Goal: Transaction & Acquisition: Purchase product/service

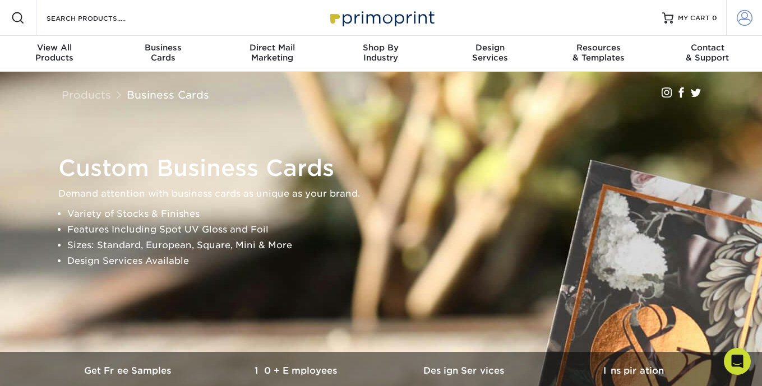
click at [732, 19] on link "Account" at bounding box center [744, 18] width 36 height 36
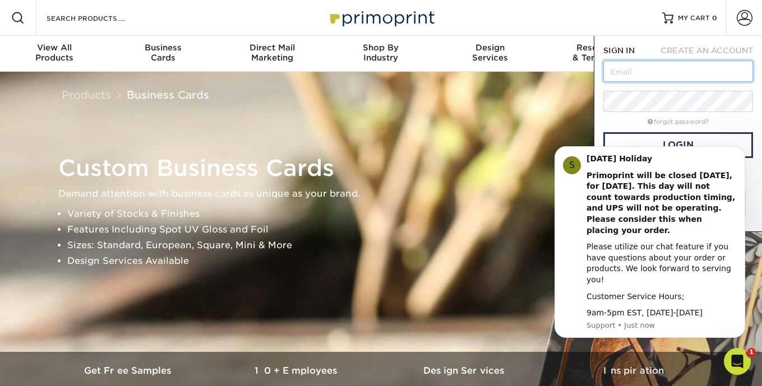
paste input "[EMAIL_ADDRESS][DOMAIN_NAME]"
type input "[EMAIL_ADDRESS][DOMAIN_NAME]"
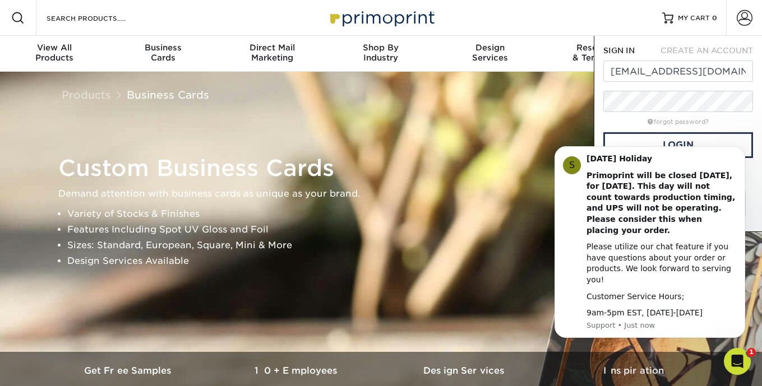
click at [603, 121] on div "forgot password?" at bounding box center [678, 120] width 150 height 13
click at [640, 146] on body "S Labor Day Holiday Primoprint will be closed Monday, September 1st, for Labor …" at bounding box center [649, 248] width 215 height 206
click at [671, 145] on html "S Labor Day Holiday Primoprint will be closed Monday, September 1st, for Labor …" at bounding box center [650, 248] width 224 height 215
click at [741, 153] on icon "Dismiss notification" at bounding box center [742, 150] width 6 height 6
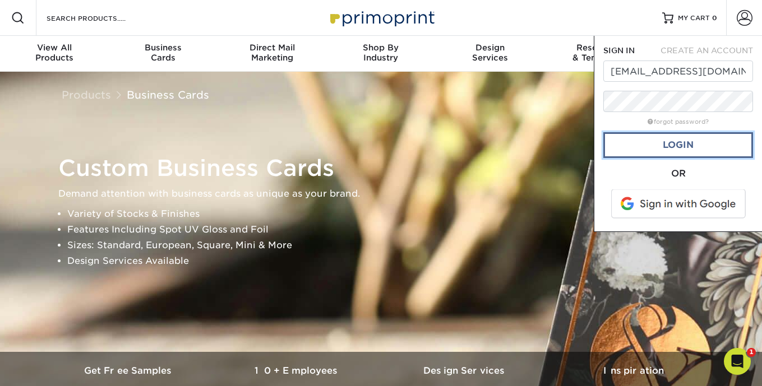
click at [681, 147] on link "Login" at bounding box center [678, 145] width 150 height 26
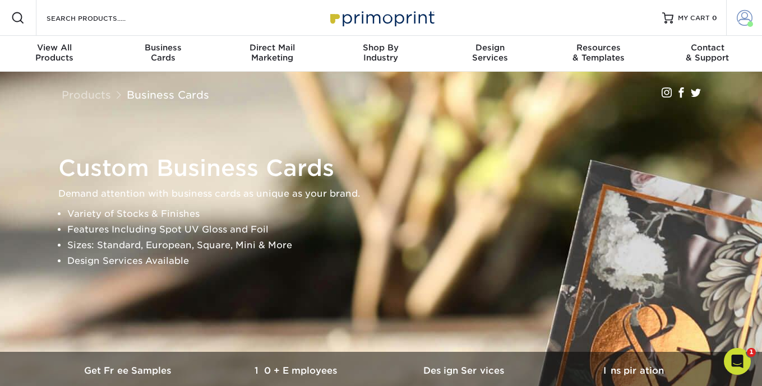
click at [744, 20] on span at bounding box center [745, 18] width 16 height 16
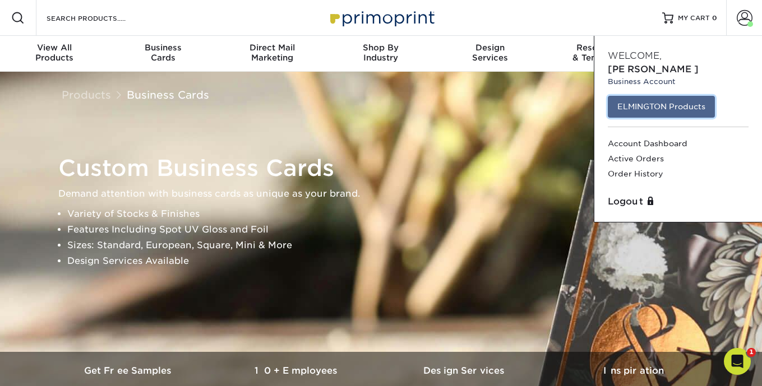
click at [643, 98] on link "ELMINGTON Products" at bounding box center [661, 106] width 107 height 21
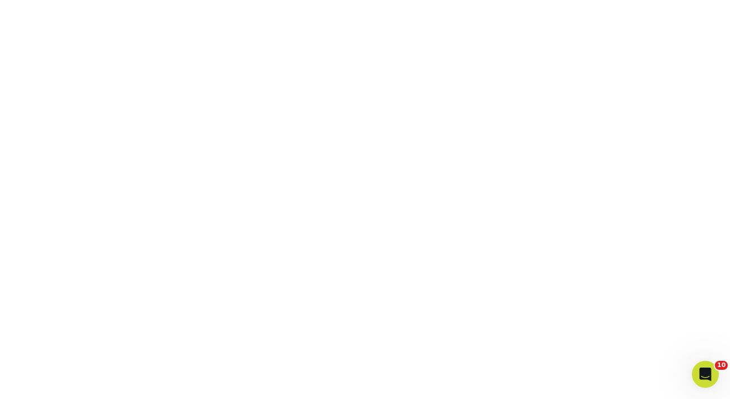
scroll to position [473, 0]
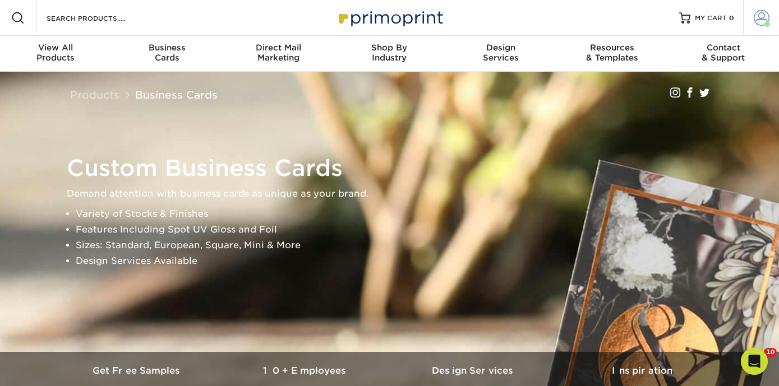
click at [753, 21] on span at bounding box center [761, 18] width 16 height 16
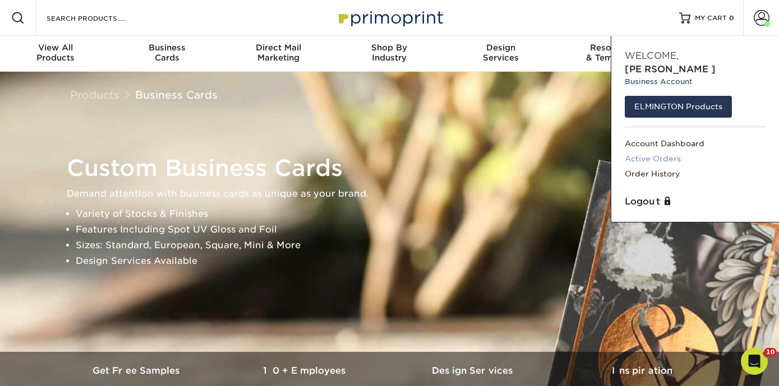
click at [646, 151] on link "Active Orders" at bounding box center [694, 158] width 141 height 15
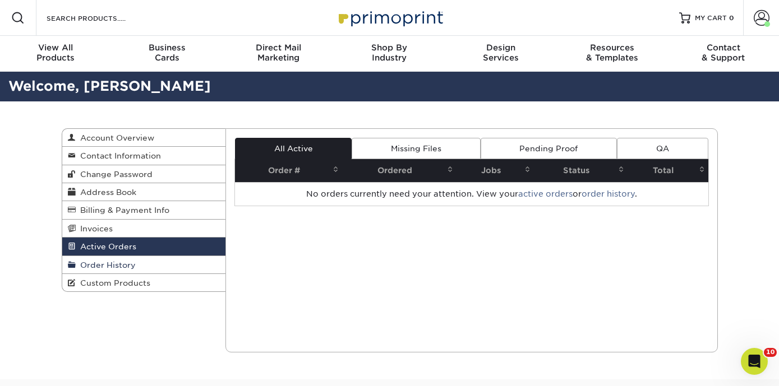
click at [126, 263] on span "Order History" at bounding box center [106, 265] width 60 height 9
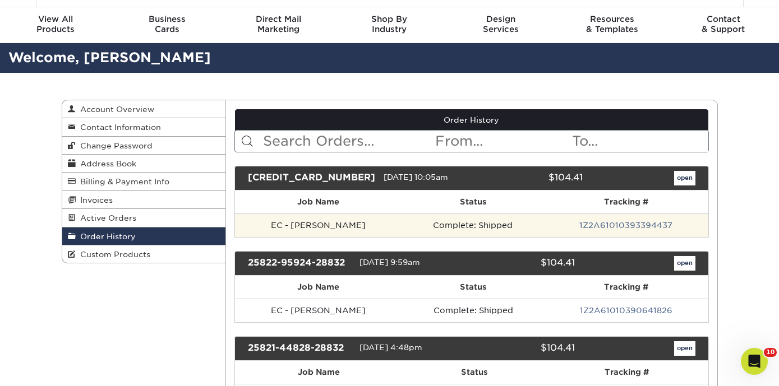
scroll to position [49, 0]
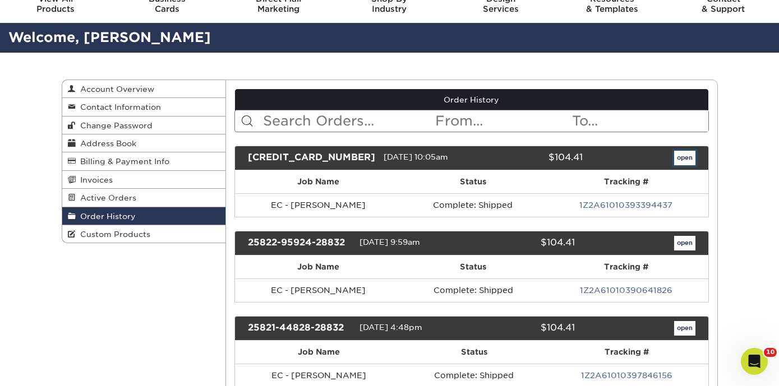
click at [688, 158] on link "open" at bounding box center [684, 158] width 21 height 15
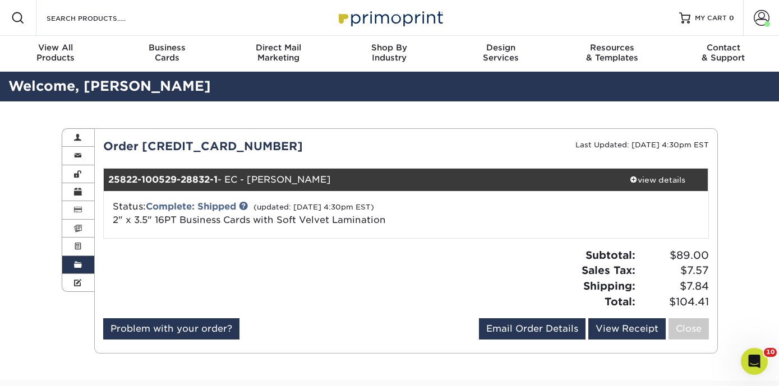
scroll to position [40, 0]
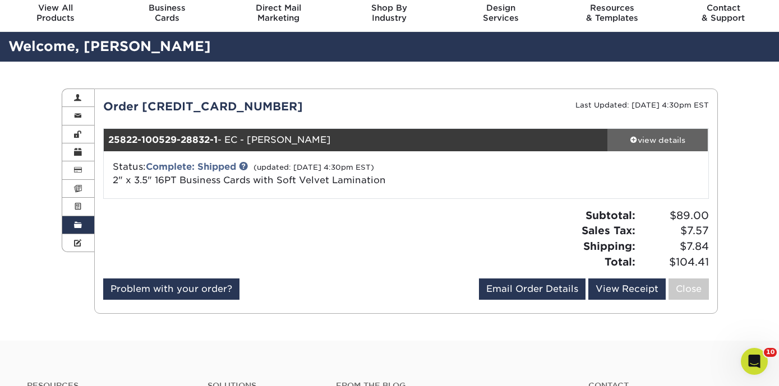
click at [654, 142] on div "view details" at bounding box center [657, 140] width 101 height 11
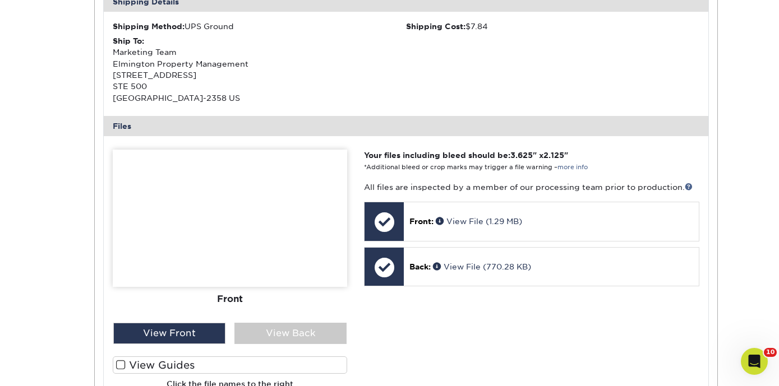
scroll to position [419, 0]
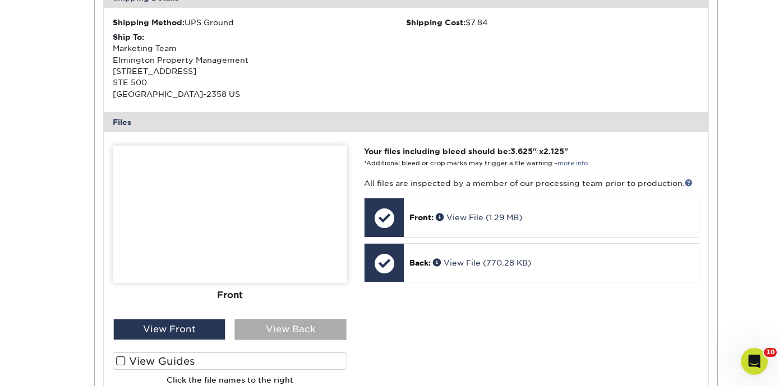
click at [252, 332] on div "View Back" at bounding box center [290, 329] width 112 height 21
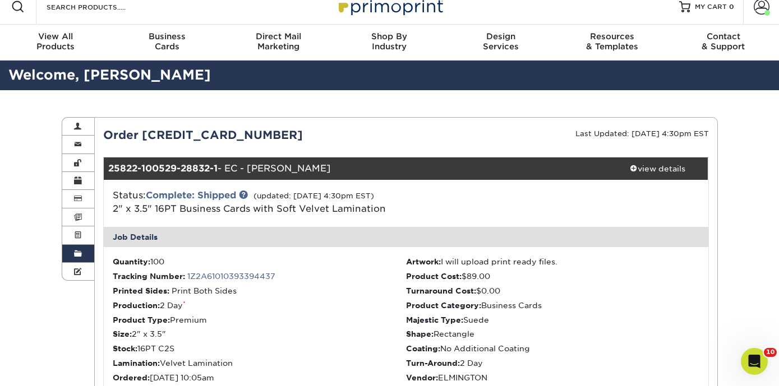
scroll to position [0, 0]
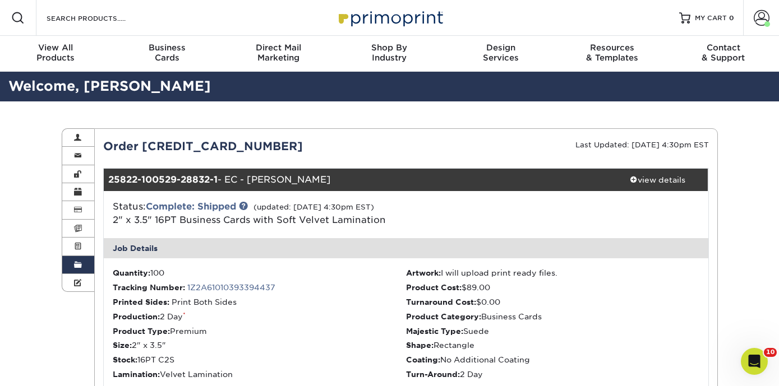
click at [80, 264] on span at bounding box center [78, 265] width 8 height 9
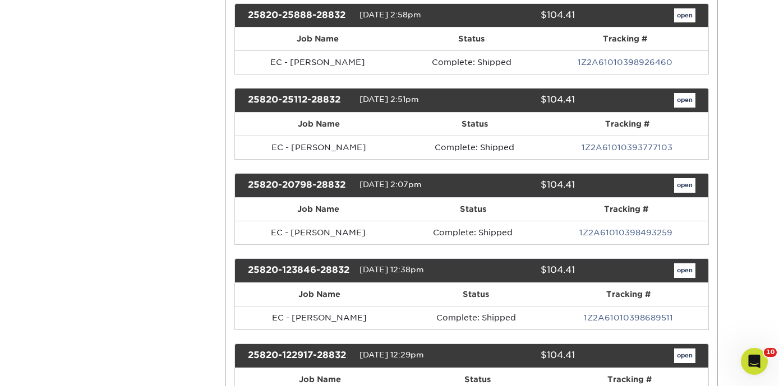
scroll to position [1183, 0]
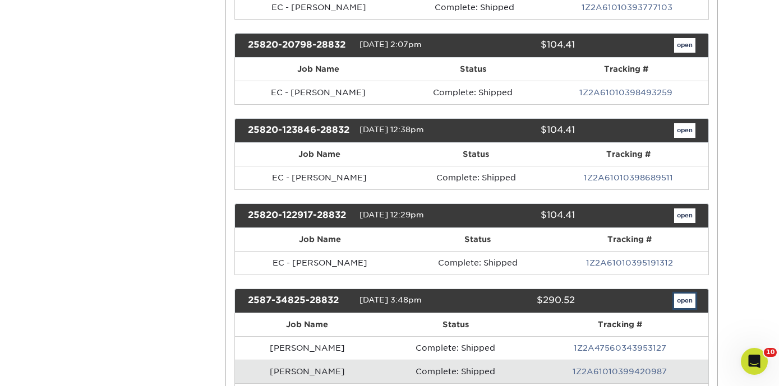
click at [680, 299] on link "open" at bounding box center [684, 301] width 21 height 15
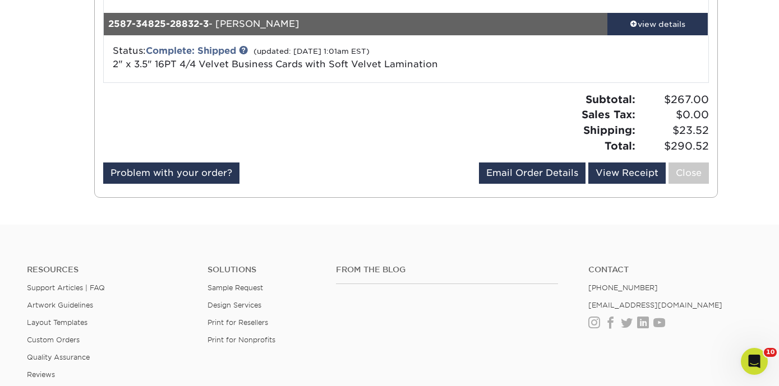
scroll to position [178, 0]
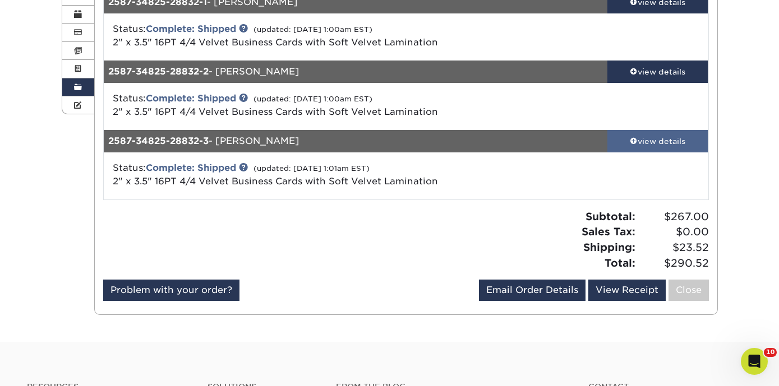
click at [630, 136] on div "view details" at bounding box center [657, 141] width 101 height 11
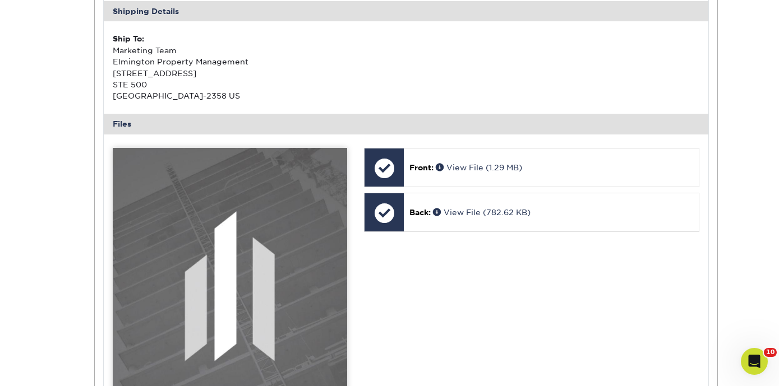
scroll to position [515, 0]
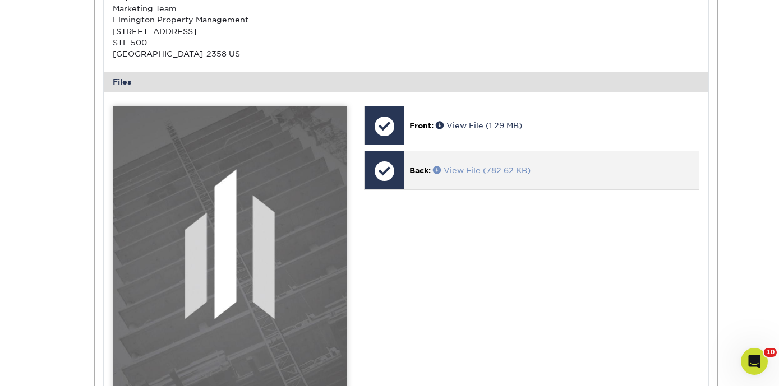
click at [464, 170] on link "View File (782.62 KB)" at bounding box center [482, 170] width 98 height 9
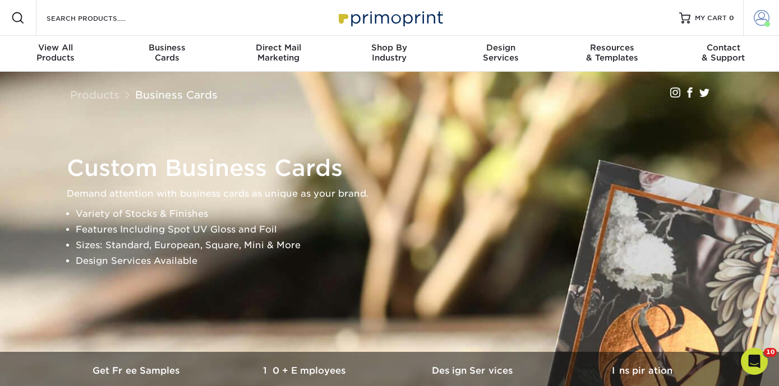
click at [767, 26] on span at bounding box center [767, 24] width 6 height 6
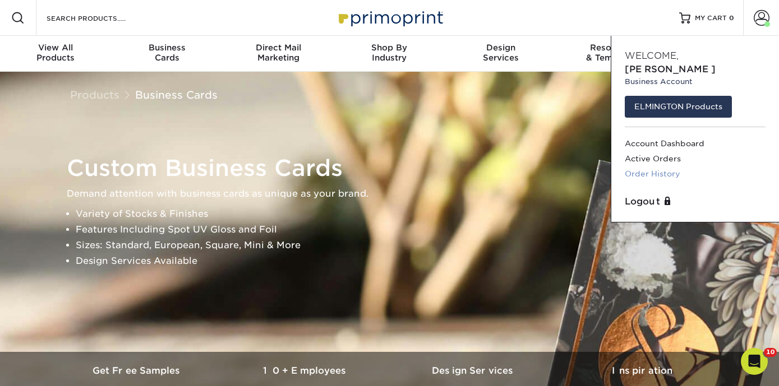
click at [663, 166] on link "Order History" at bounding box center [694, 173] width 141 height 15
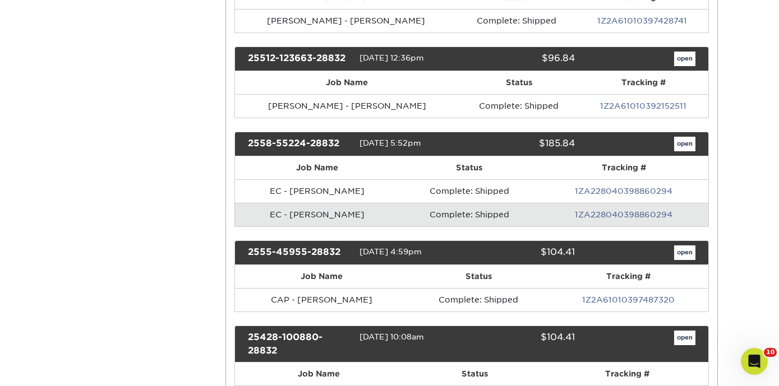
scroll to position [7842, 0]
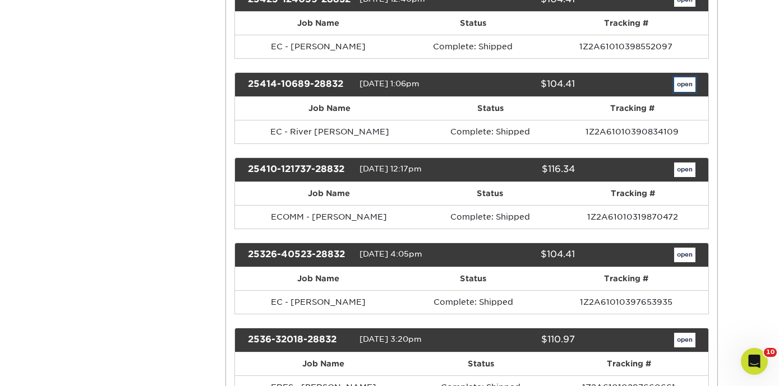
click at [686, 92] on link "open" at bounding box center [684, 84] width 21 height 15
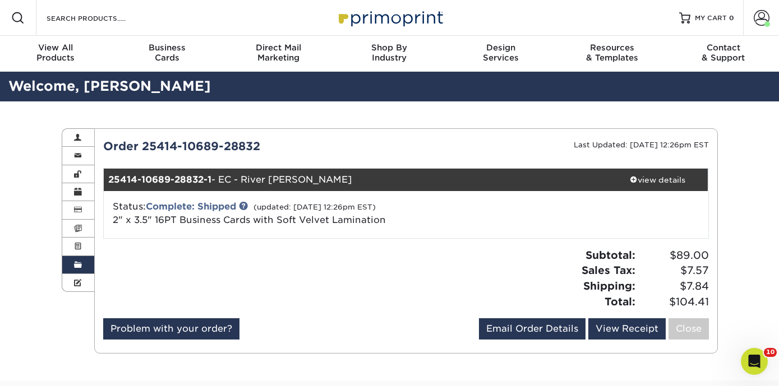
scroll to position [17, 0]
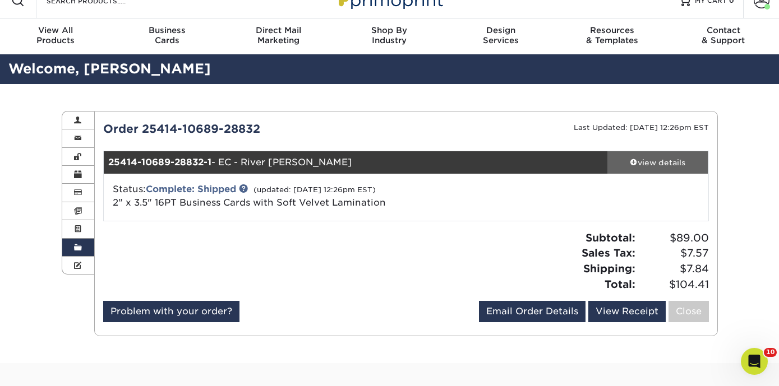
click at [651, 165] on div "view details" at bounding box center [657, 162] width 101 height 11
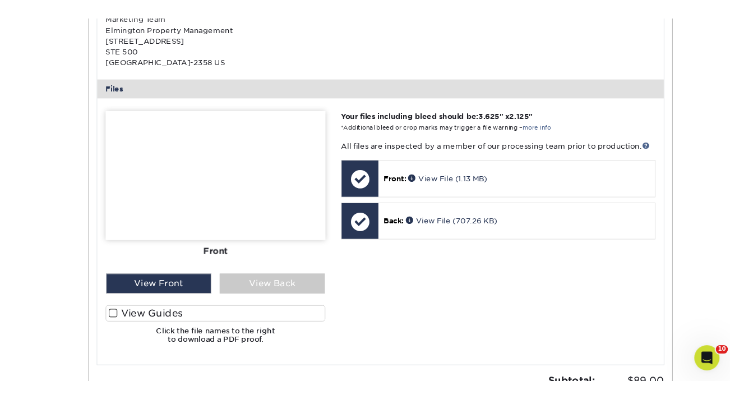
scroll to position [471, 0]
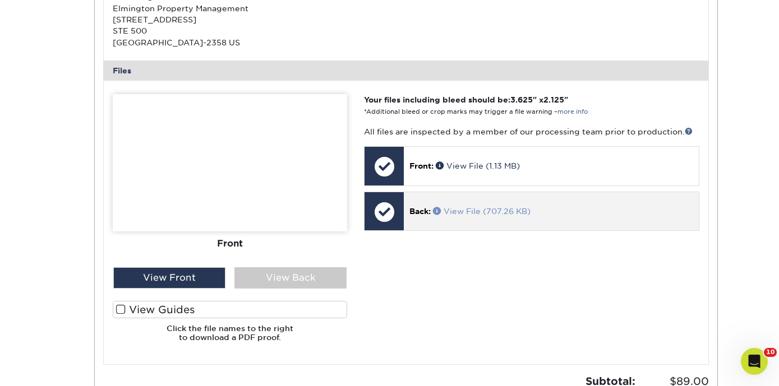
click at [476, 210] on link "View File (707.26 KB)" at bounding box center [482, 211] width 98 height 9
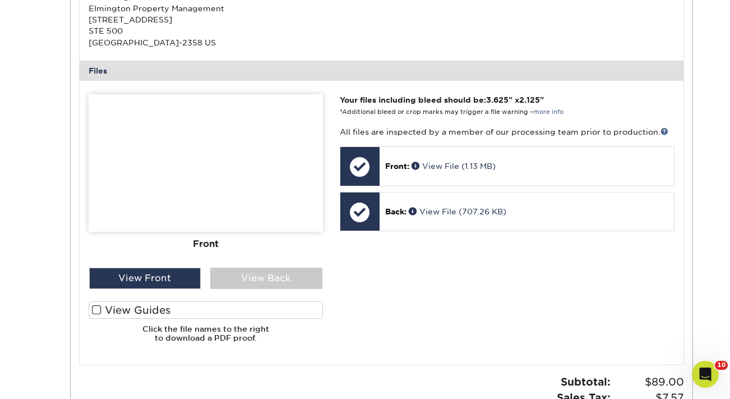
scroll to position [0, 0]
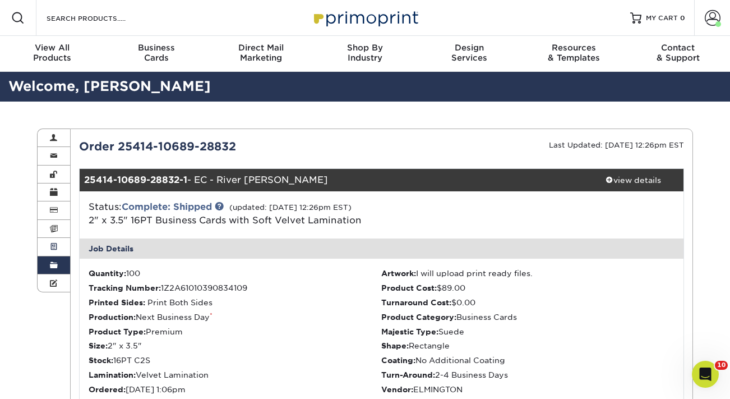
click at [55, 242] on link "Active Orders" at bounding box center [54, 247] width 33 height 18
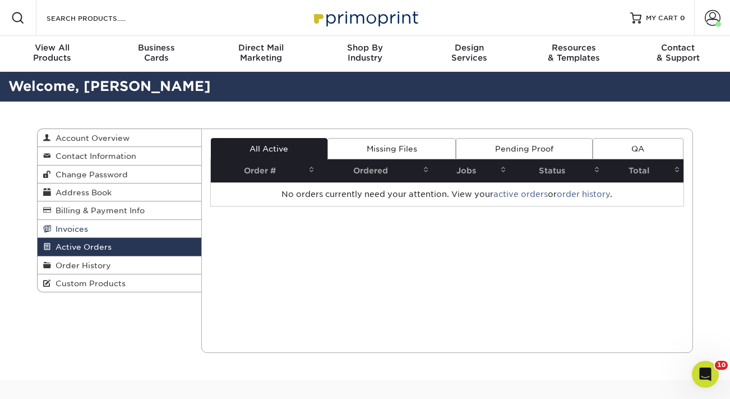
click at [110, 232] on link "Invoices" at bounding box center [120, 229] width 164 height 18
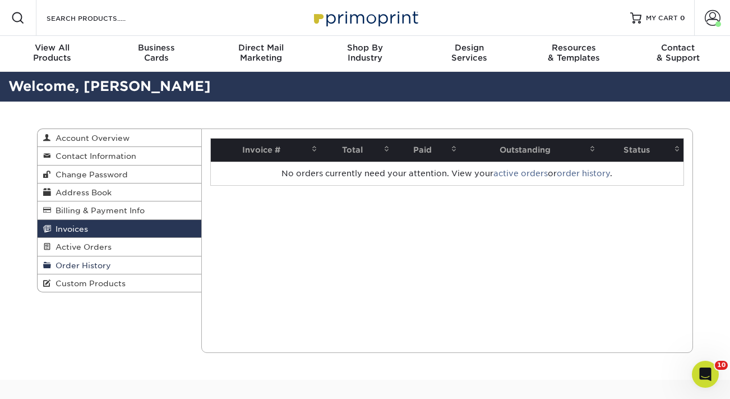
click at [101, 263] on span "Order History" at bounding box center [81, 265] width 60 height 9
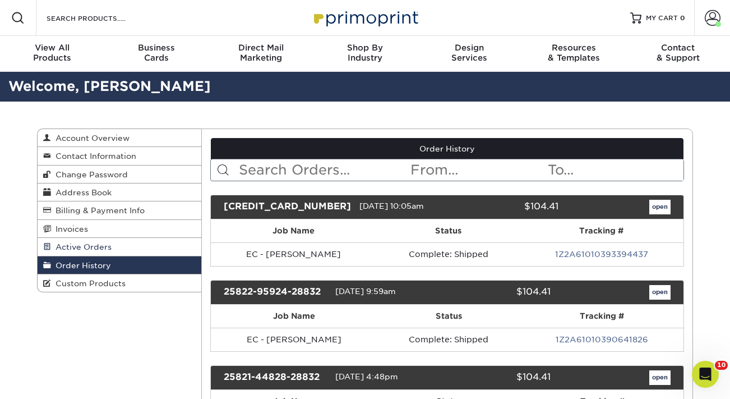
click at [101, 249] on span "Active Orders" at bounding box center [81, 246] width 61 height 9
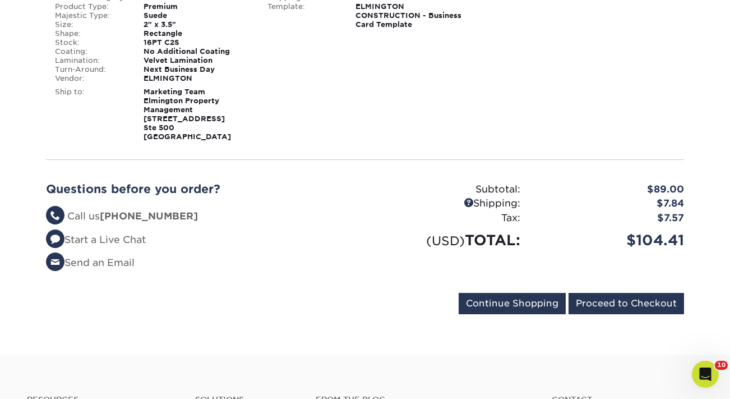
scroll to position [258, 0]
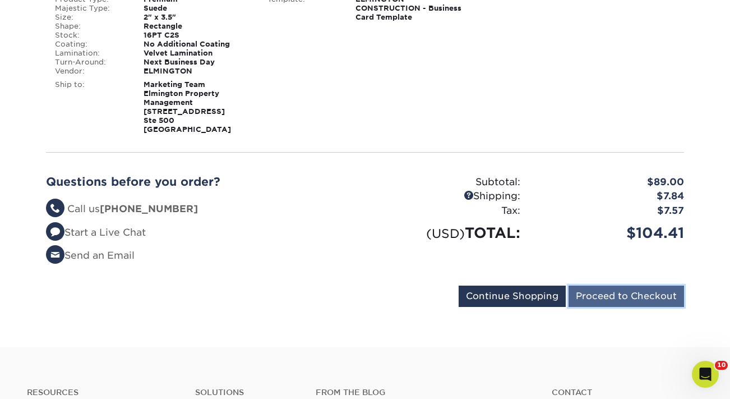
click at [637, 294] on input "Proceed to Checkout" at bounding box center [625, 295] width 115 height 21
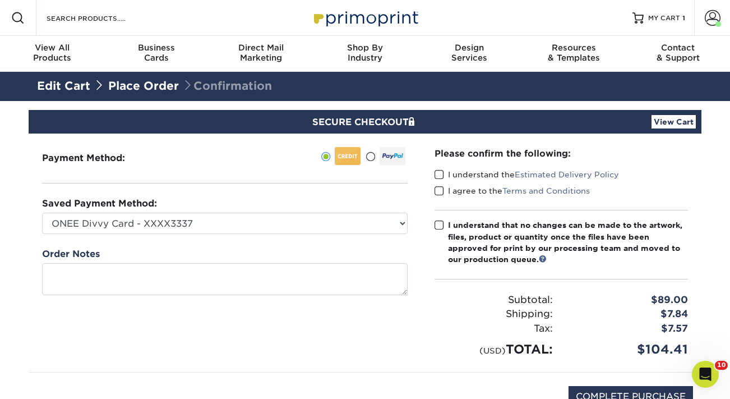
click at [439, 173] on span at bounding box center [439, 174] width 10 height 11
click at [0, 0] on input "I understand the Estimated Delivery Policy" at bounding box center [0, 0] width 0 height 0
click at [439, 189] on span at bounding box center [439, 191] width 10 height 11
click at [0, 0] on input "I agree to the Terms and Conditions" at bounding box center [0, 0] width 0 height 0
click at [439, 225] on span at bounding box center [439, 225] width 10 height 11
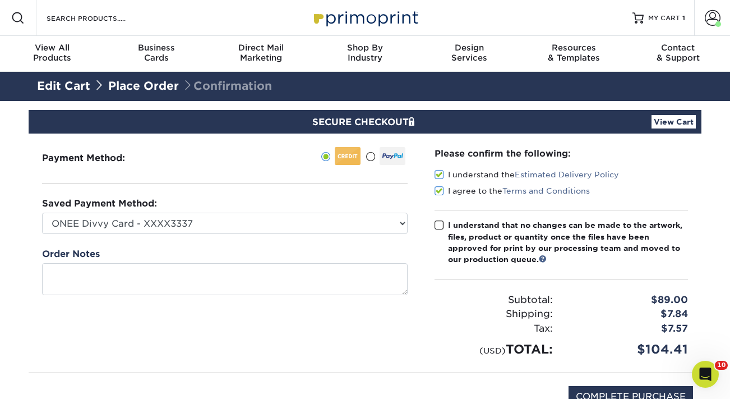
click at [0, 0] on input "I understand that no changes can be made to the artwork, files, product or quan…" at bounding box center [0, 0] width 0 height 0
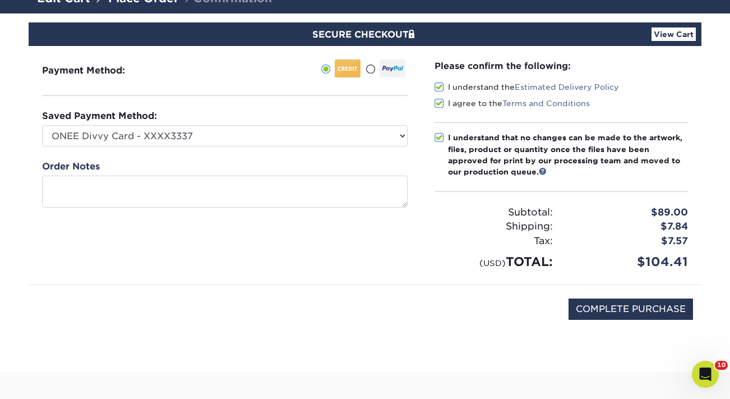
scroll to position [97, 0]
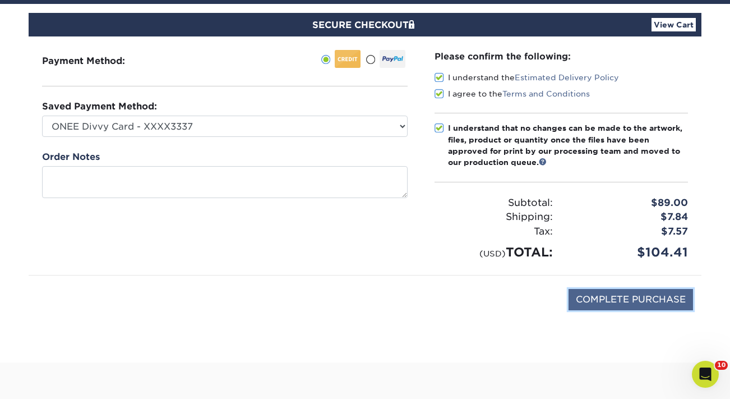
click at [615, 305] on input "COMPLETE PURCHASE" at bounding box center [630, 299] width 124 height 21
type input "PROCESSING, PLEASE WAIT..."
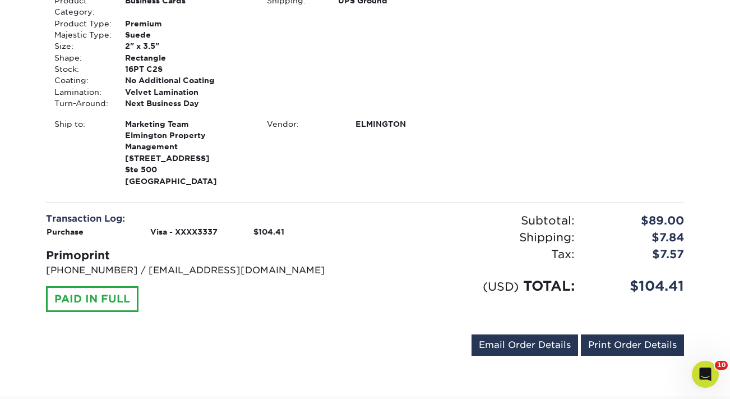
scroll to position [347, 0]
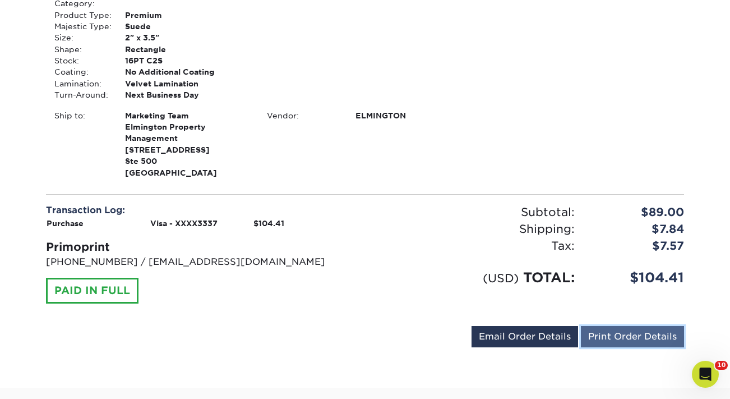
click at [622, 338] on link "Print Order Details" at bounding box center [632, 336] width 103 height 21
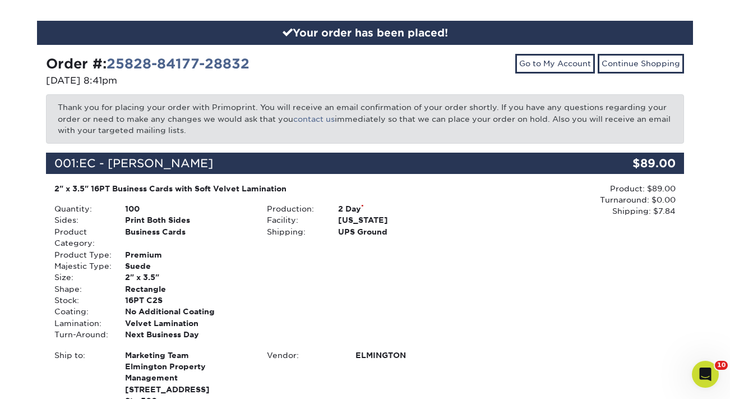
scroll to position [0, 0]
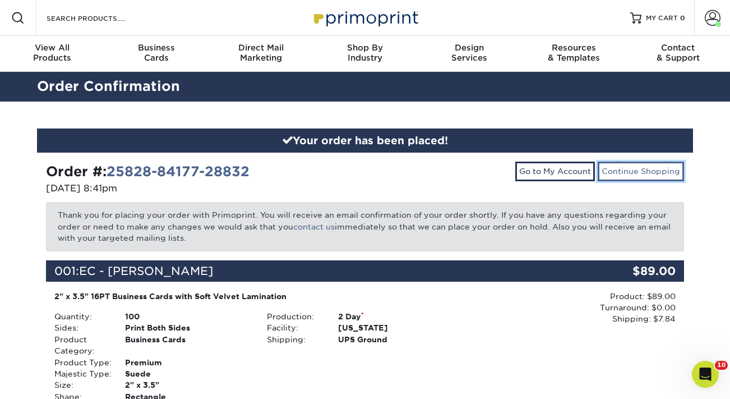
click at [655, 167] on link "Continue Shopping" at bounding box center [641, 170] width 86 height 19
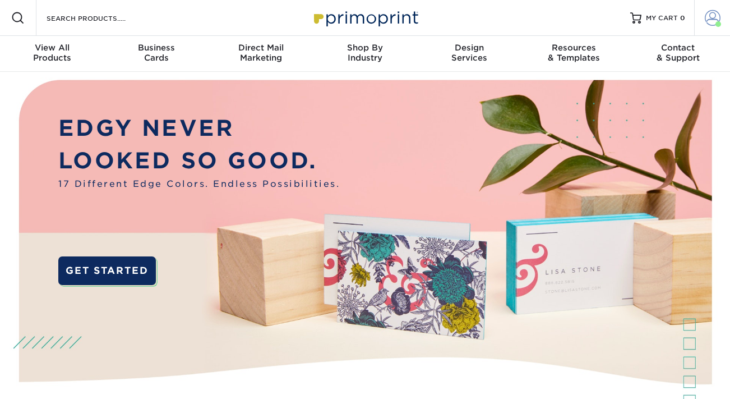
click at [711, 18] on span at bounding box center [713, 18] width 16 height 16
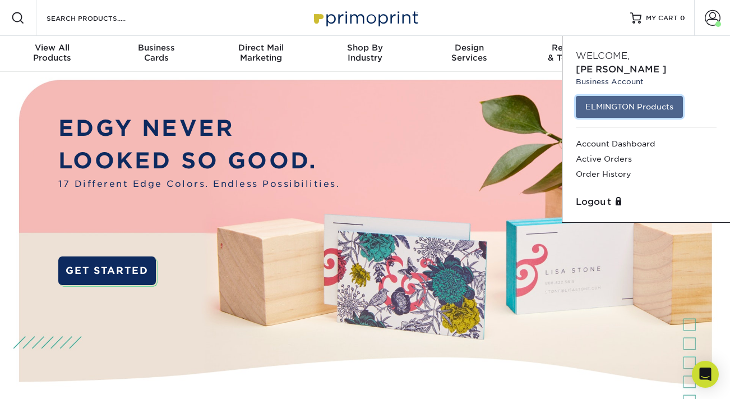
click at [645, 96] on link "ELMINGTON Products" at bounding box center [629, 106] width 107 height 21
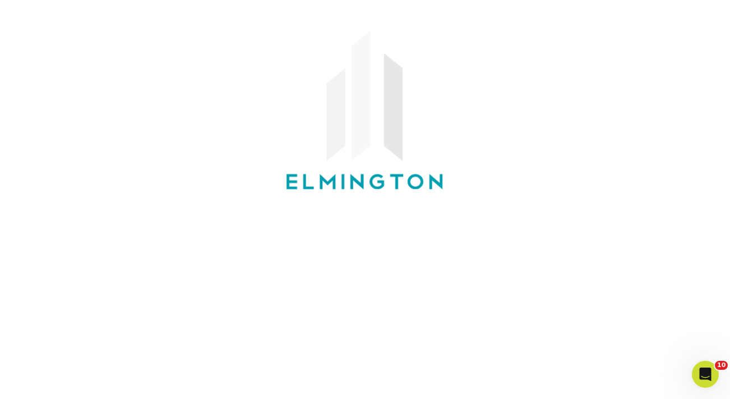
scroll to position [63, 0]
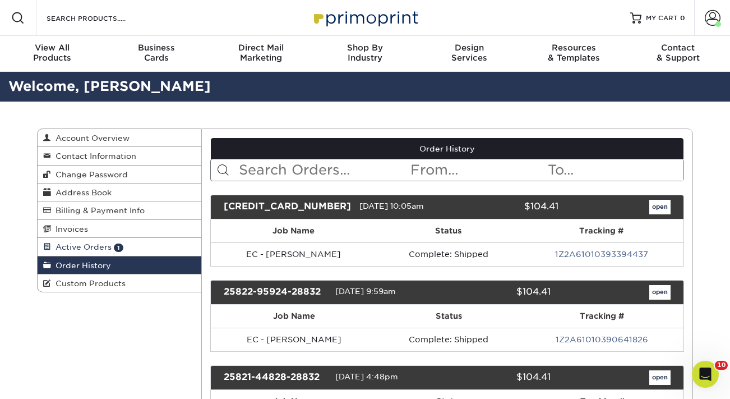
click at [94, 240] on link "Active Orders 1" at bounding box center [120, 247] width 164 height 18
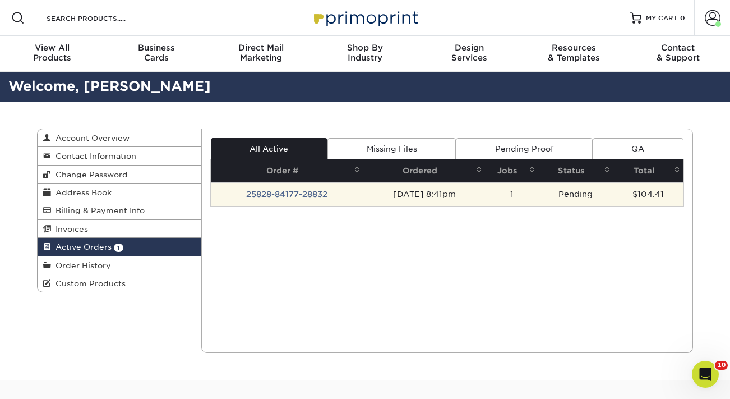
click at [304, 196] on td "25828-84177-28832" at bounding box center [287, 194] width 152 height 24
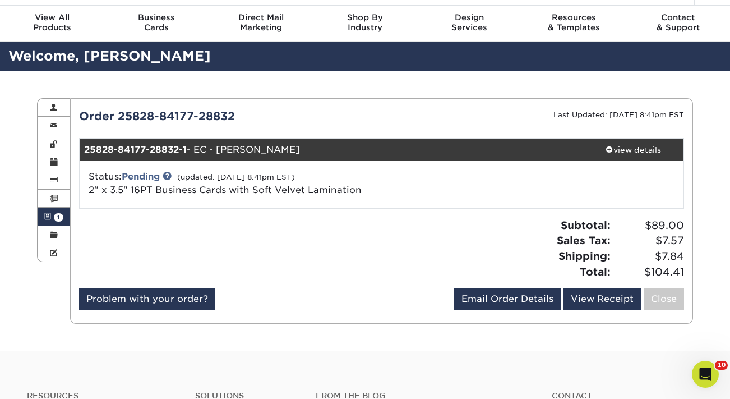
scroll to position [33, 0]
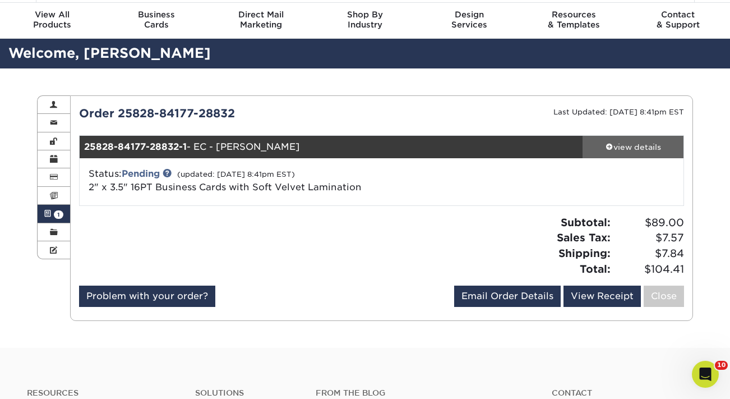
click at [635, 145] on div "view details" at bounding box center [632, 146] width 101 height 11
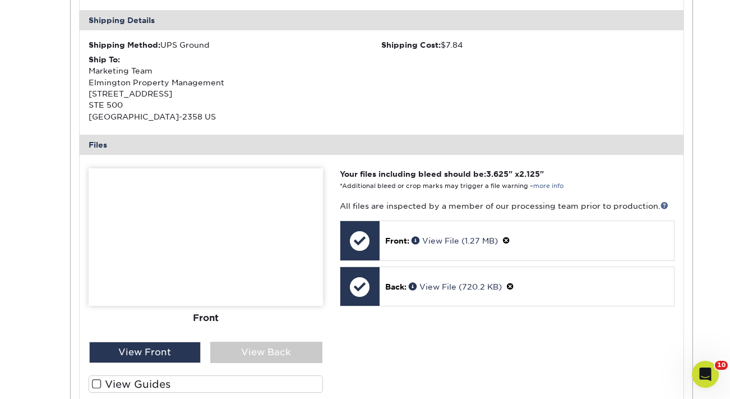
scroll to position [399, 0]
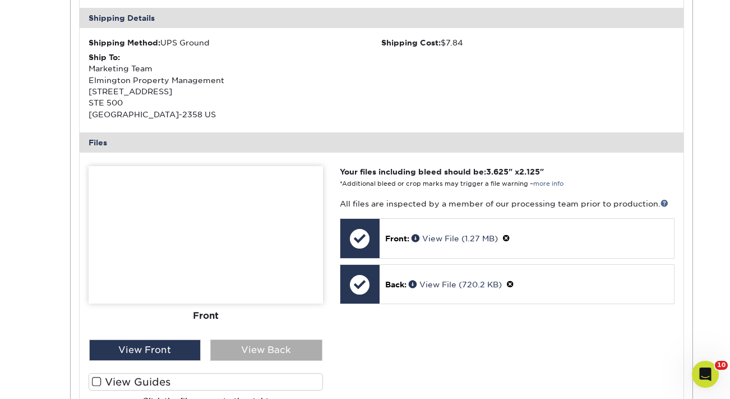
click at [247, 349] on div "View Back" at bounding box center [266, 349] width 112 height 21
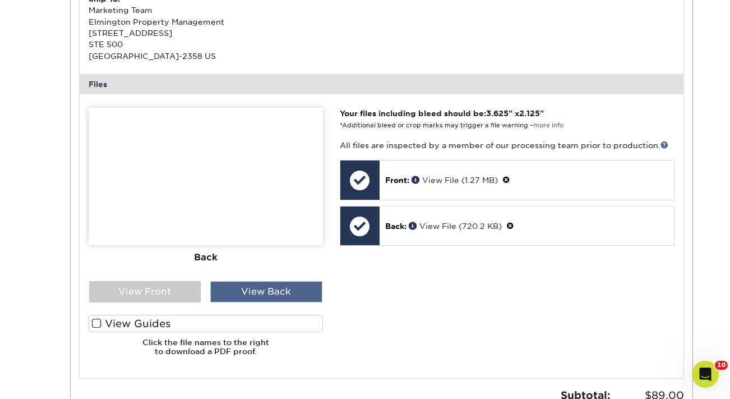
scroll to position [461, 0]
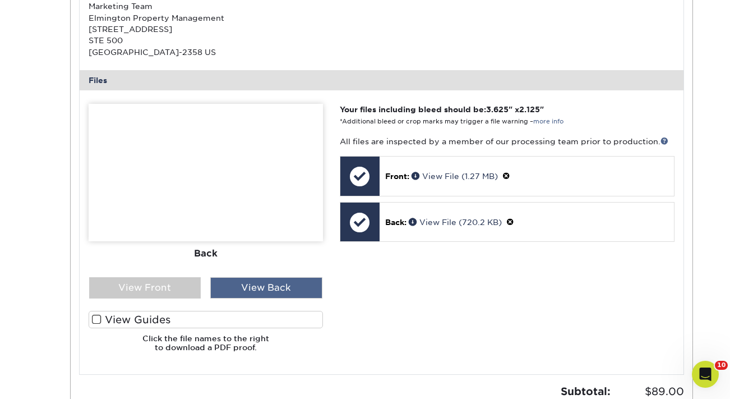
click at [268, 288] on div "View Back" at bounding box center [266, 287] width 112 height 21
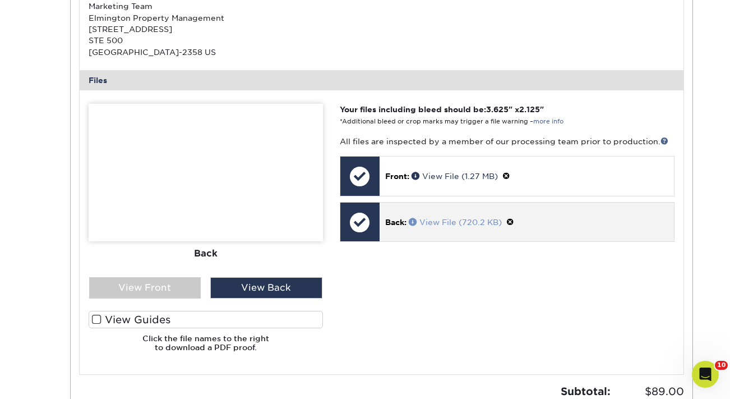
click at [450, 222] on link "View File (720.2 KB)" at bounding box center [455, 221] width 93 height 9
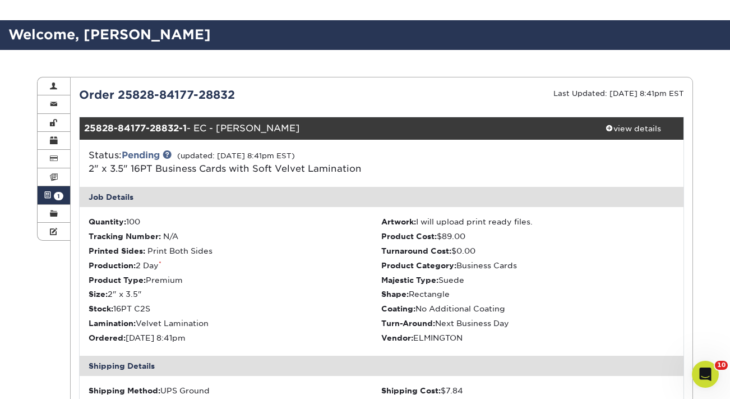
scroll to position [76, 0]
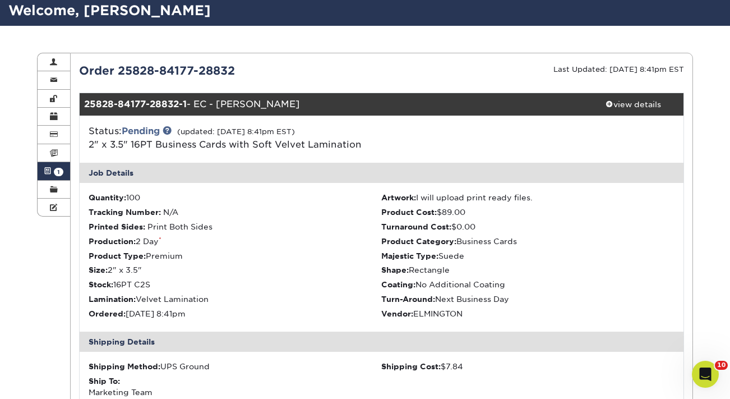
click at [55, 171] on span "1" at bounding box center [59, 172] width 10 height 8
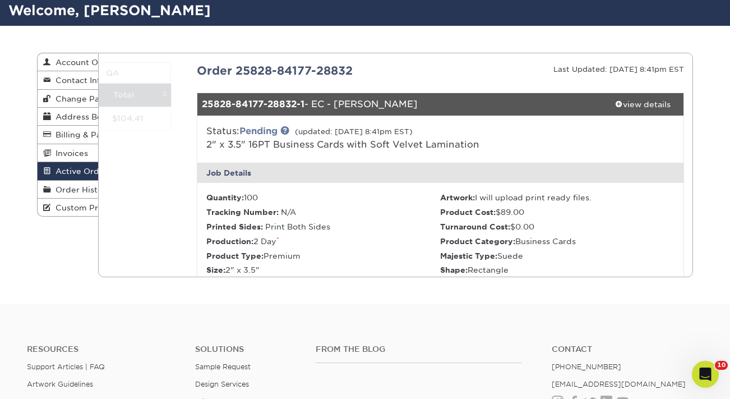
scroll to position [0, 0]
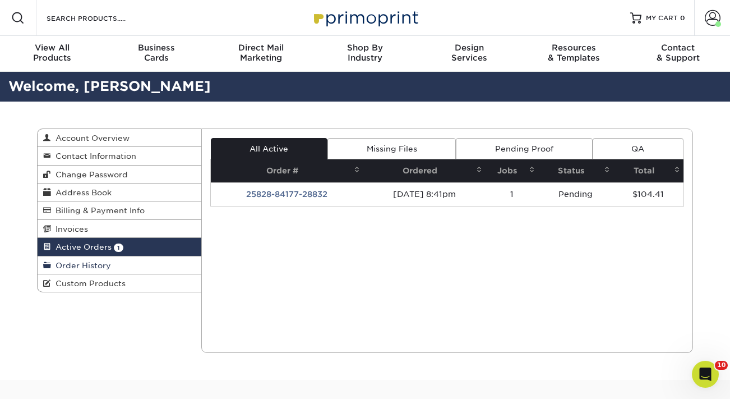
click at [94, 268] on span "Order History" at bounding box center [81, 265] width 60 height 9
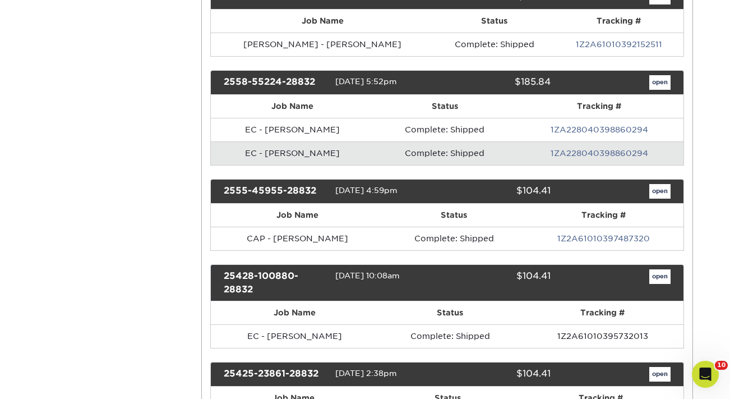
scroll to position [7398, 0]
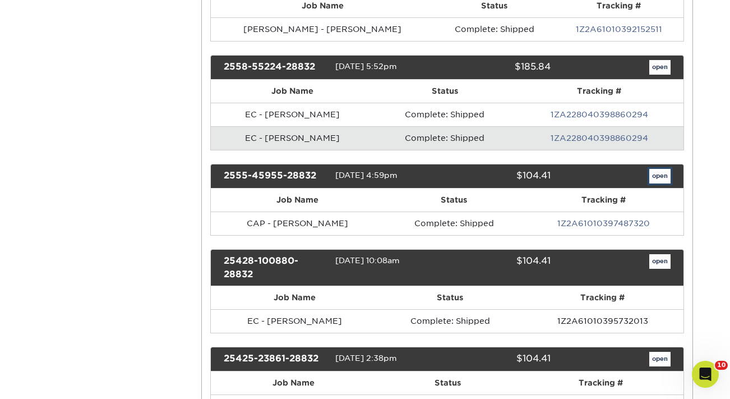
click at [666, 183] on link "open" at bounding box center [659, 176] width 21 height 15
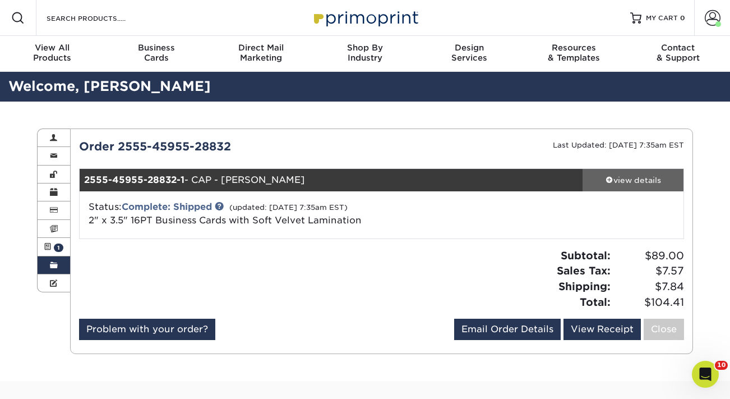
click at [631, 175] on div "view details" at bounding box center [632, 179] width 101 height 11
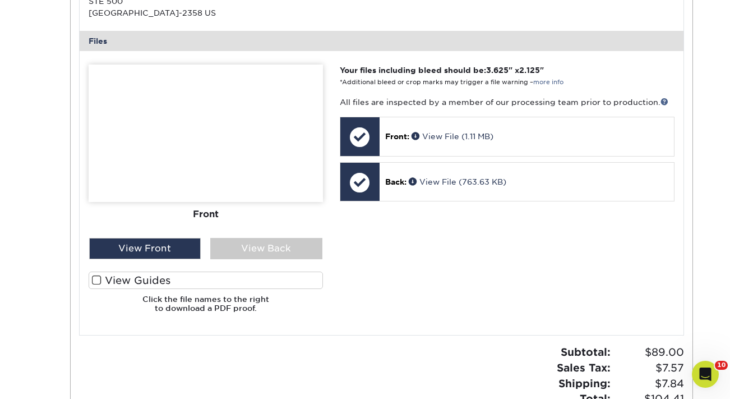
scroll to position [510, 0]
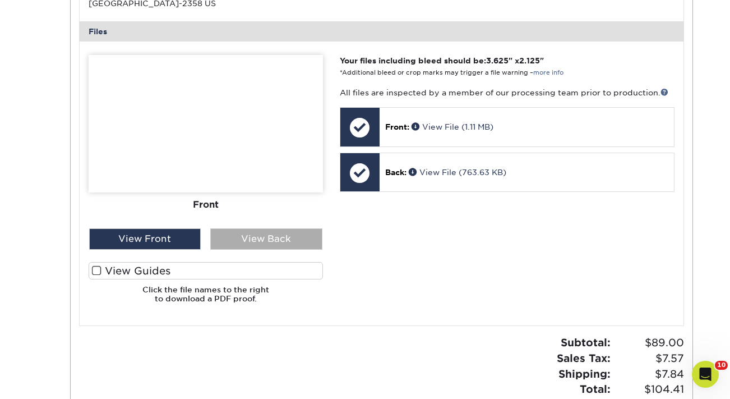
click at [249, 239] on div "View Back" at bounding box center [266, 238] width 112 height 21
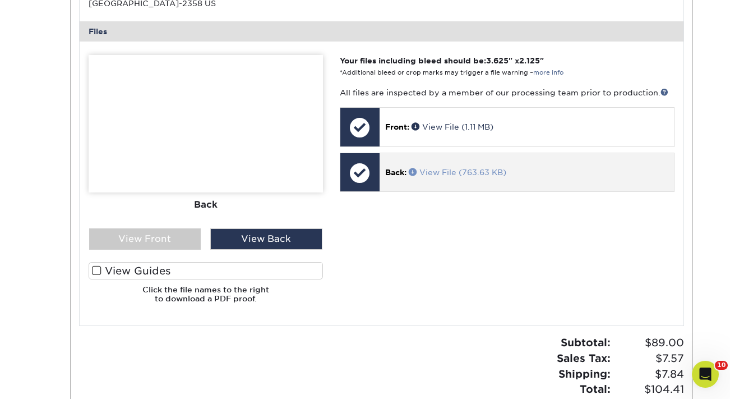
click at [438, 172] on link "View File (763.63 KB)" at bounding box center [458, 172] width 98 height 9
